Goal: Information Seeking & Learning: Learn about a topic

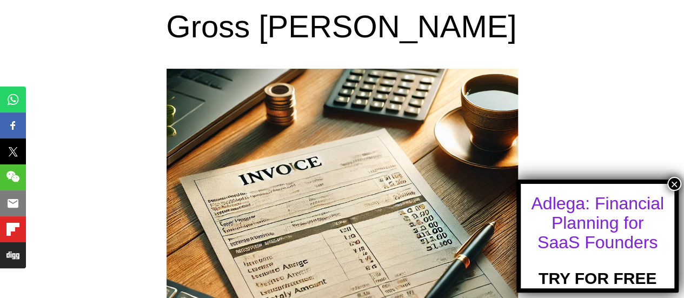
scroll to position [108, 0]
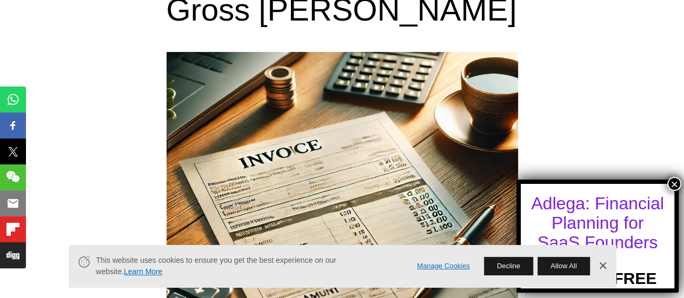
click at [674, 181] on button "×" at bounding box center [674, 184] width 14 height 14
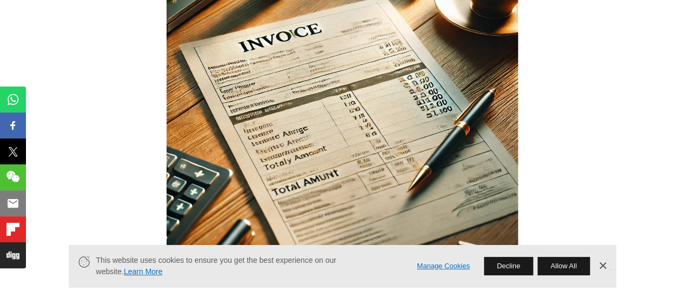
scroll to position [270, 0]
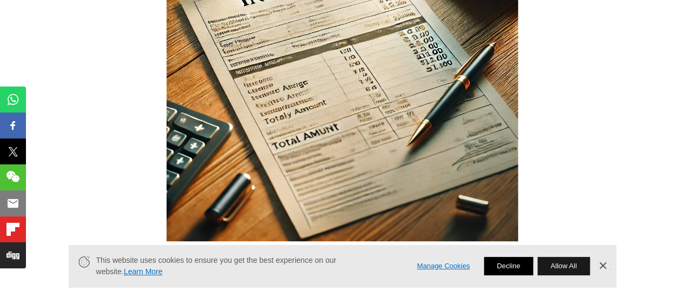
click at [501, 268] on button "Decline" at bounding box center [508, 266] width 49 height 18
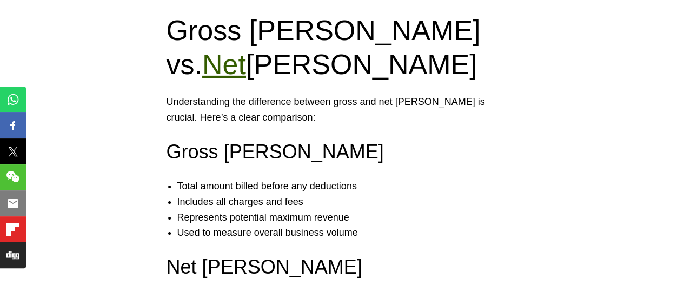
scroll to position [1730, 0]
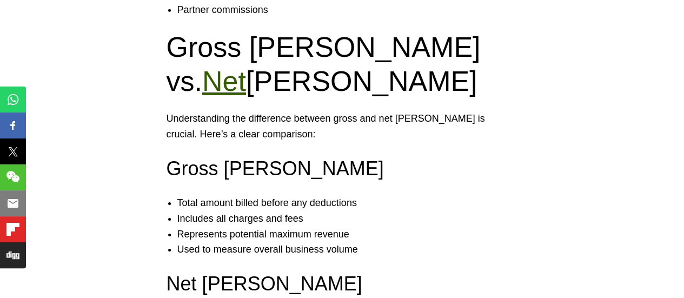
click at [392, 111] on p "Understanding the difference between gross and net [PERSON_NAME] is crucial. He…" at bounding box center [342, 126] width 351 height 31
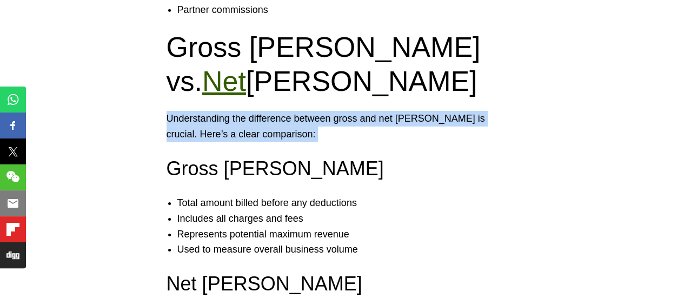
click at [392, 111] on p "Understanding the difference between gross and net [PERSON_NAME] is crucial. He…" at bounding box center [342, 126] width 351 height 31
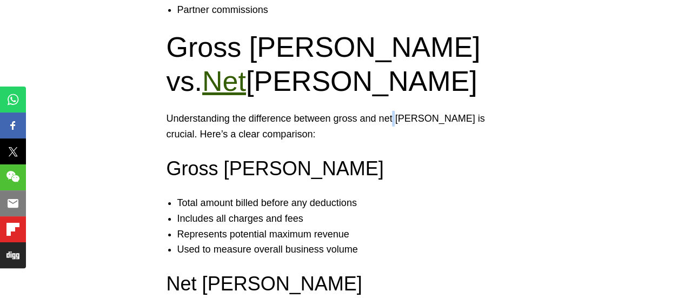
click at [392, 111] on p "Understanding the difference between gross and net [PERSON_NAME] is crucial. He…" at bounding box center [342, 126] width 351 height 31
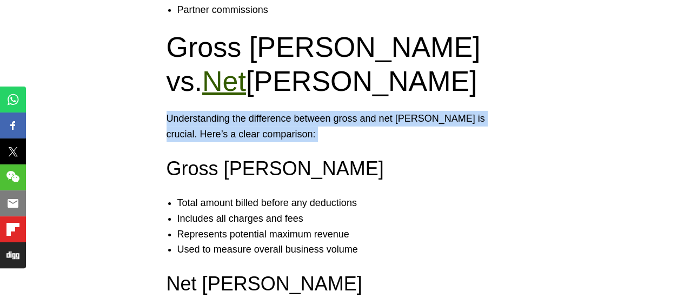
click at [392, 111] on p "Understanding the difference between gross and net [PERSON_NAME] is crucial. He…" at bounding box center [342, 126] width 351 height 31
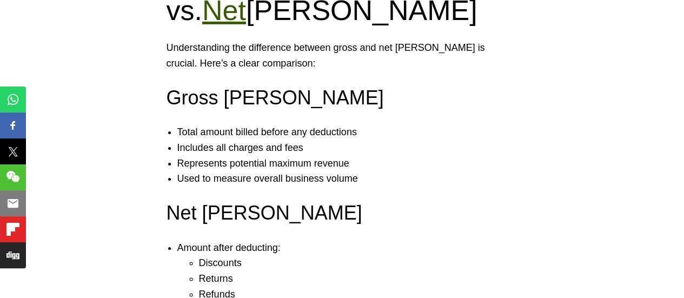
scroll to position [1784, 0]
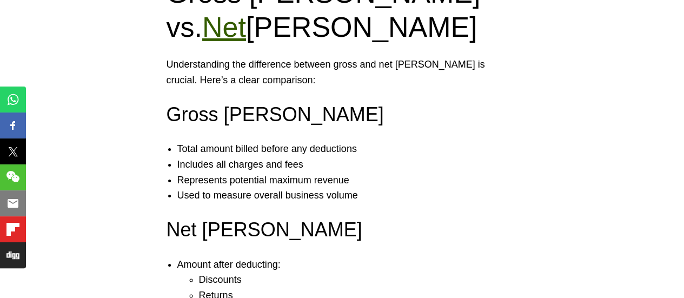
click at [221, 157] on li "Includes all charges and fees" at bounding box center [352, 165] width 351 height 16
click at [225, 172] on li "Represents potential maximum revenue" at bounding box center [352, 180] width 351 height 16
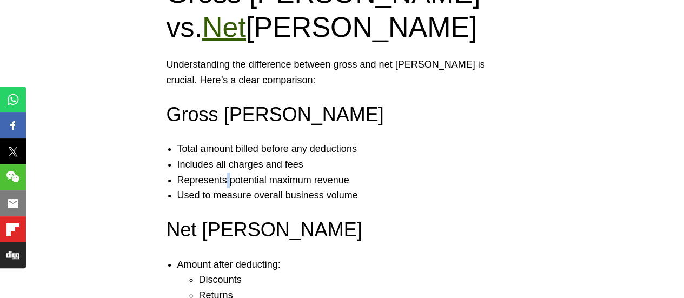
click at [225, 172] on li "Represents potential maximum revenue" at bounding box center [352, 180] width 351 height 16
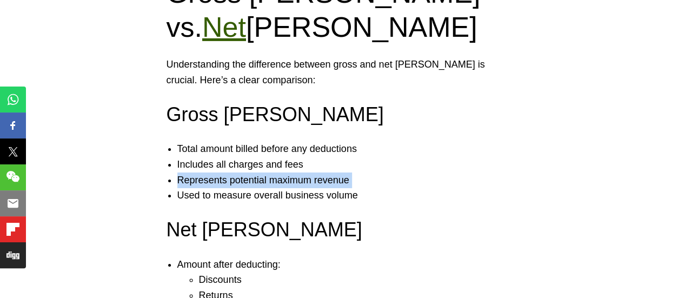
click at [225, 172] on li "Represents potential maximum revenue" at bounding box center [352, 180] width 351 height 16
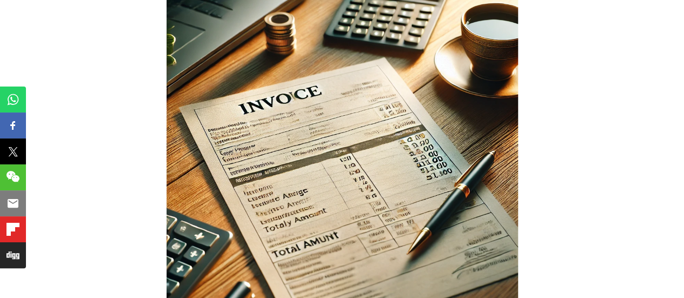
scroll to position [0, 0]
